Goal: Information Seeking & Learning: Understand process/instructions

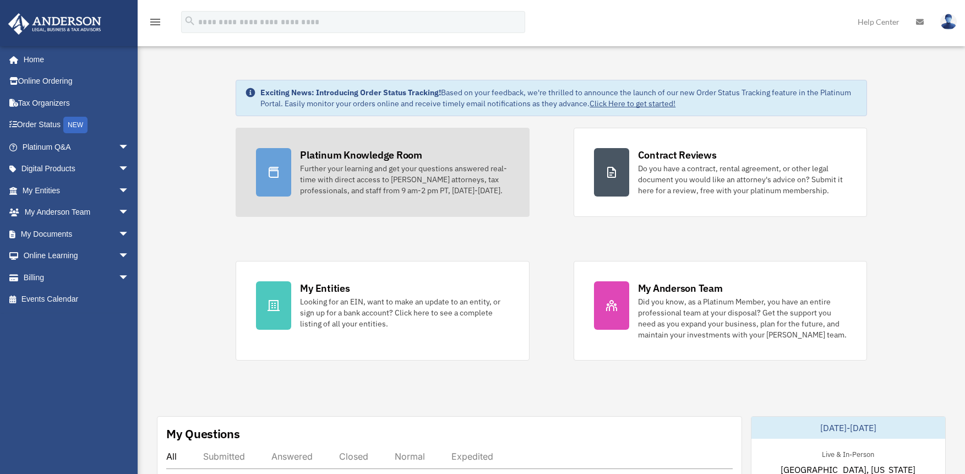
click at [267, 168] on icon at bounding box center [273, 172] width 13 height 13
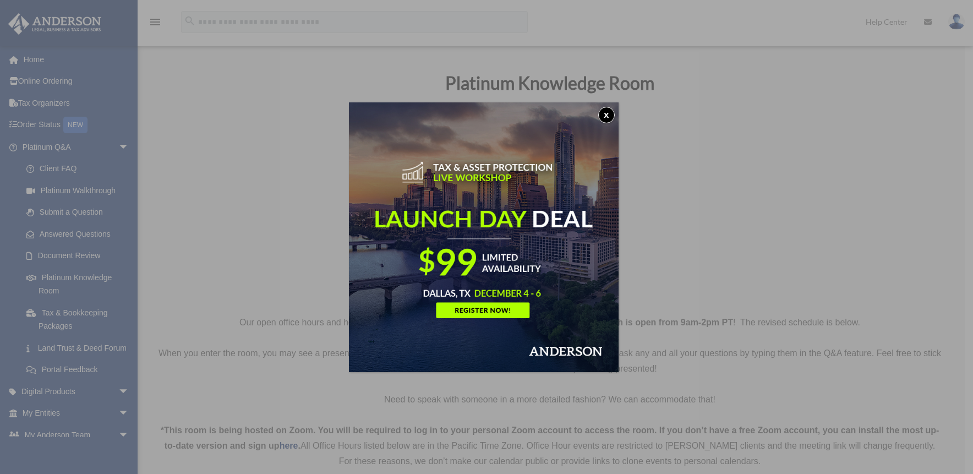
click at [611, 113] on button "x" at bounding box center [606, 115] width 17 height 17
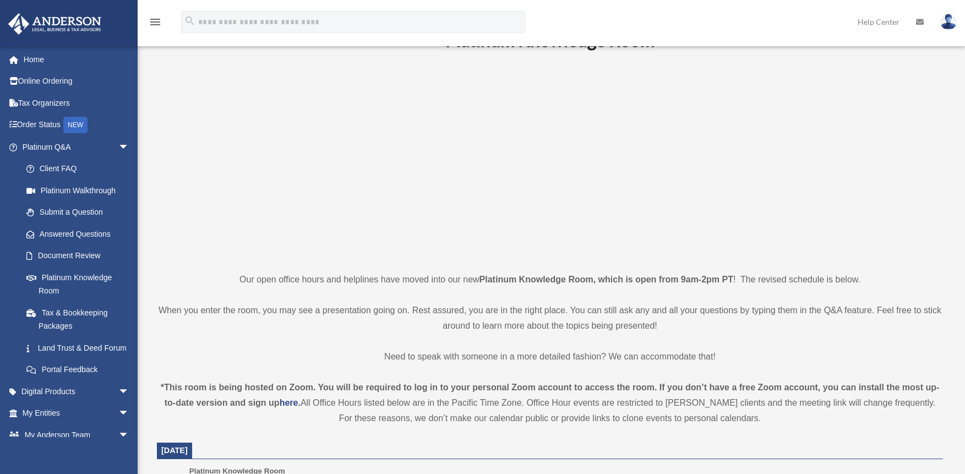
scroll to position [220, 0]
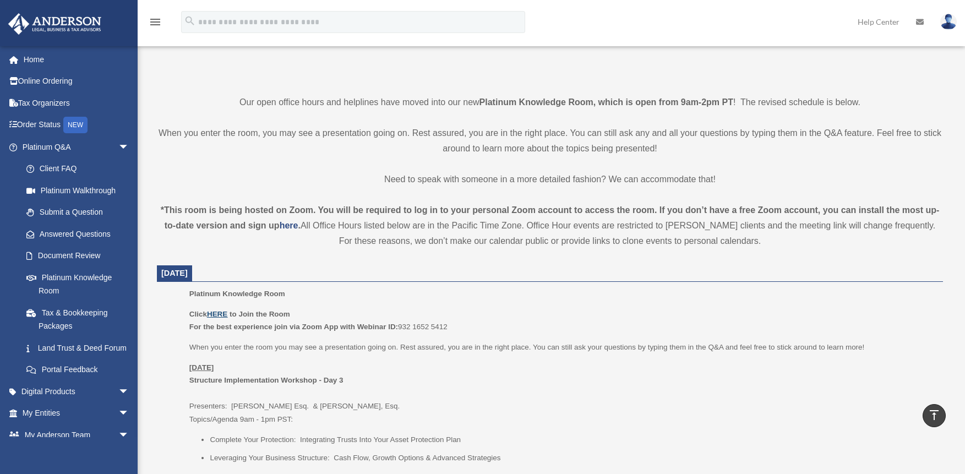
click at [216, 313] on u "HERE" at bounding box center [217, 314] width 20 height 8
